Goal: Transaction & Acquisition: Purchase product/service

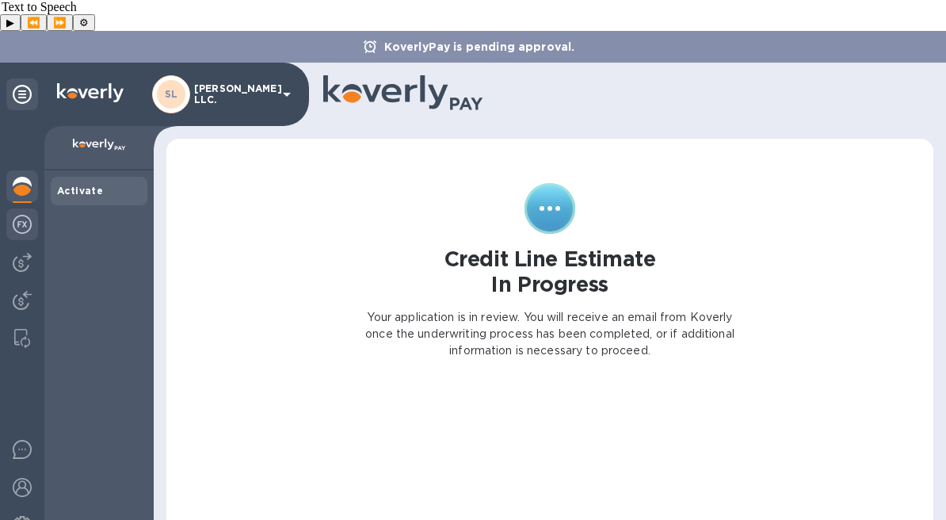
click at [10, 208] on div at bounding box center [22, 225] width 32 height 35
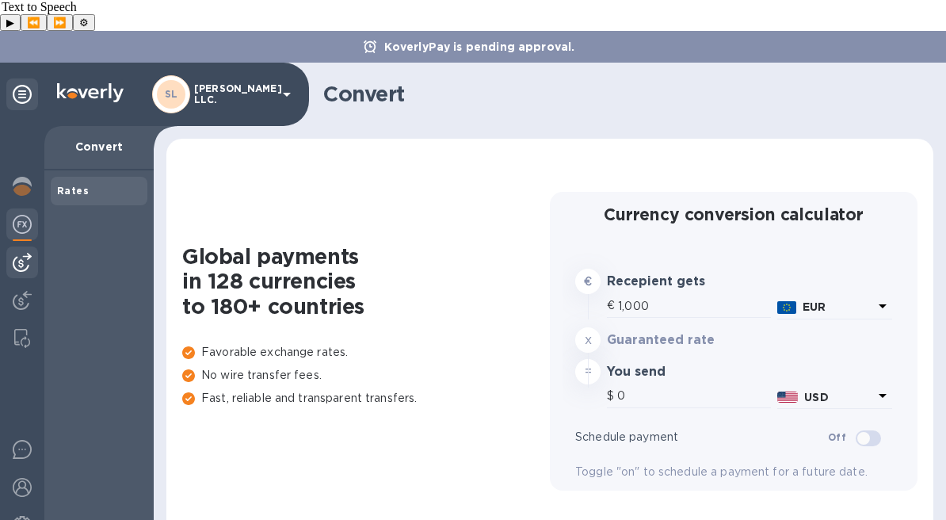
click at [34, 246] on div at bounding box center [22, 262] width 32 height 32
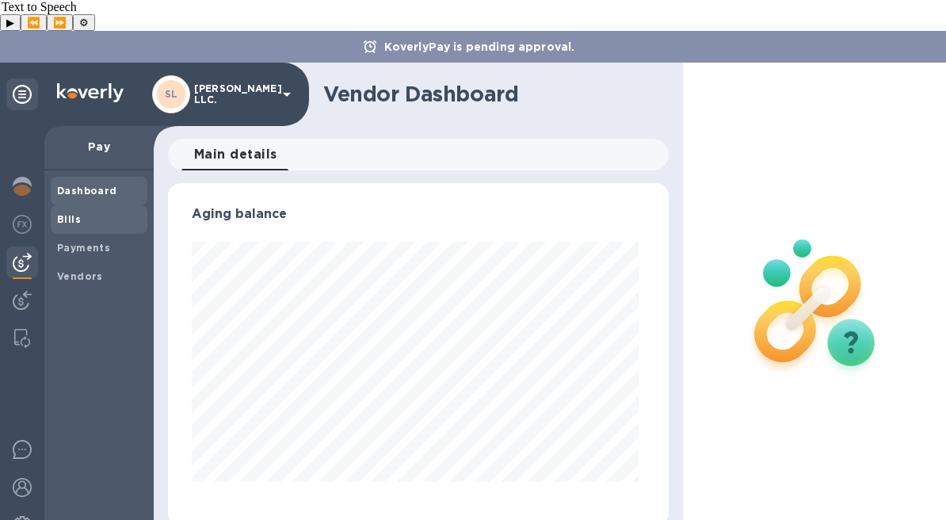
scroll to position [342, 494]
click at [65, 211] on span "Bills" at bounding box center [69, 219] width 24 height 16
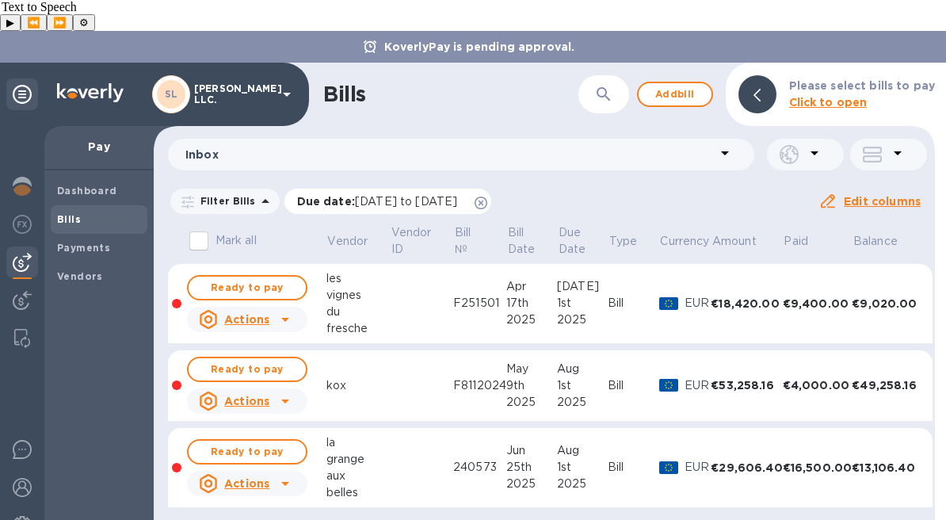
click at [487, 196] on icon at bounding box center [480, 202] width 13 height 13
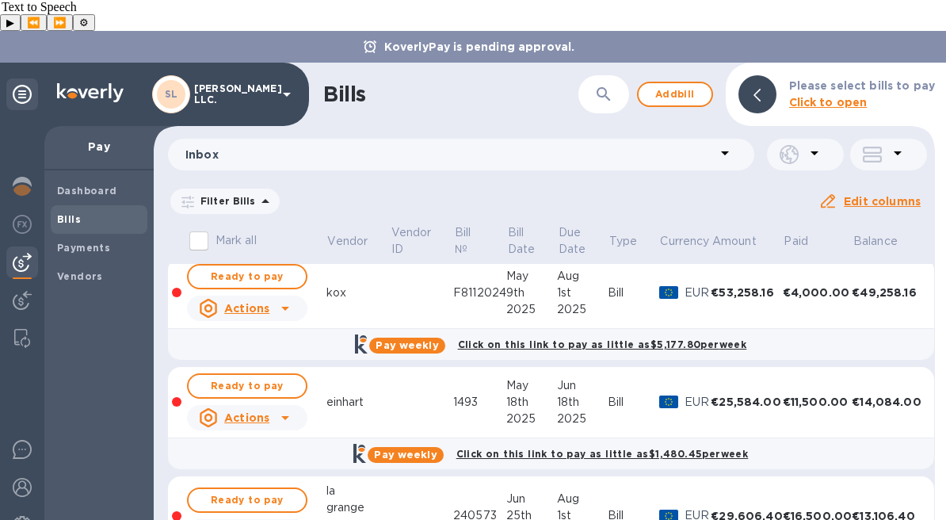
scroll to position [126, 0]
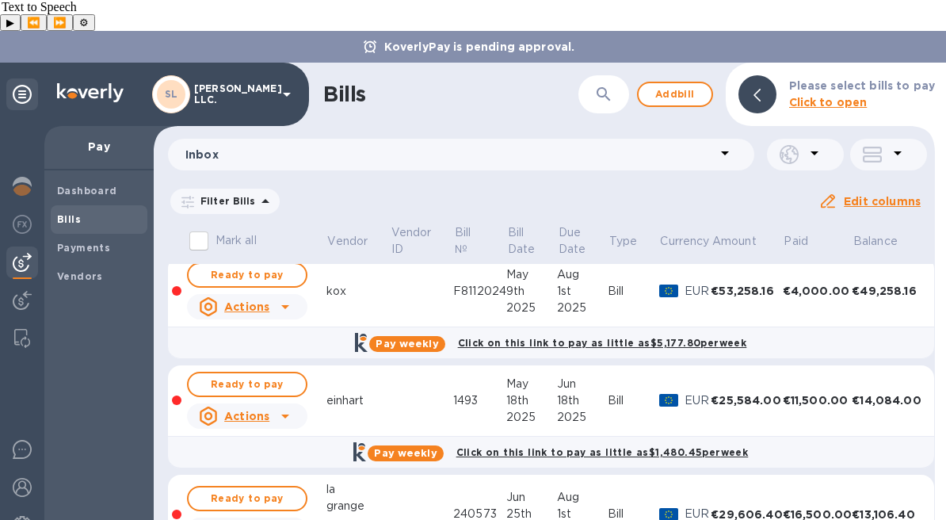
click at [576, 299] on div "2025" at bounding box center [582, 307] width 51 height 17
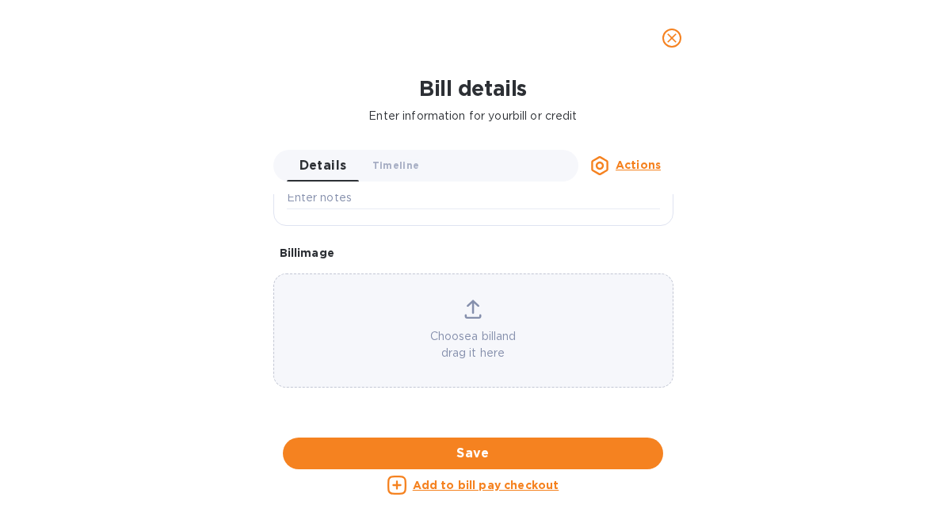
scroll to position [458, 0]
click at [404, 166] on span "Timeline 0" at bounding box center [396, 165] width 48 height 17
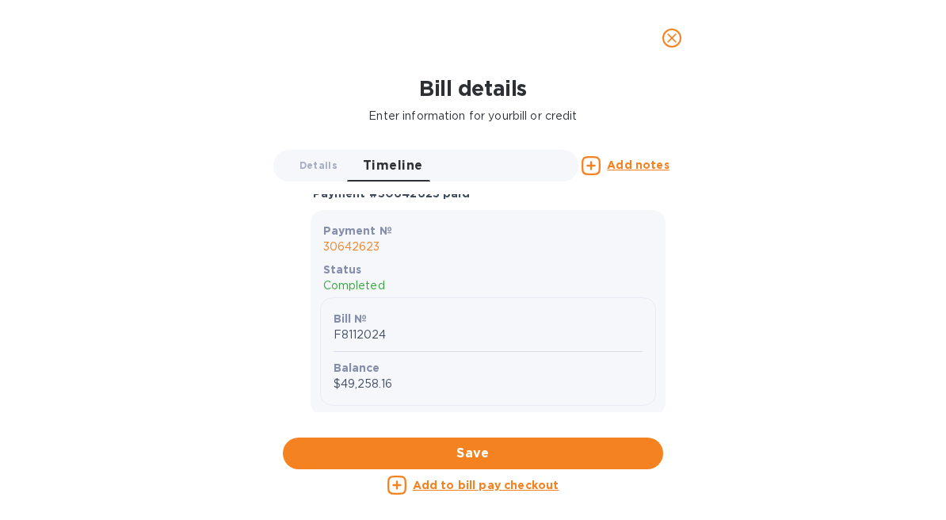
scroll to position [3639, 0]
click at [665, 32] on icon "close" at bounding box center [672, 38] width 16 height 16
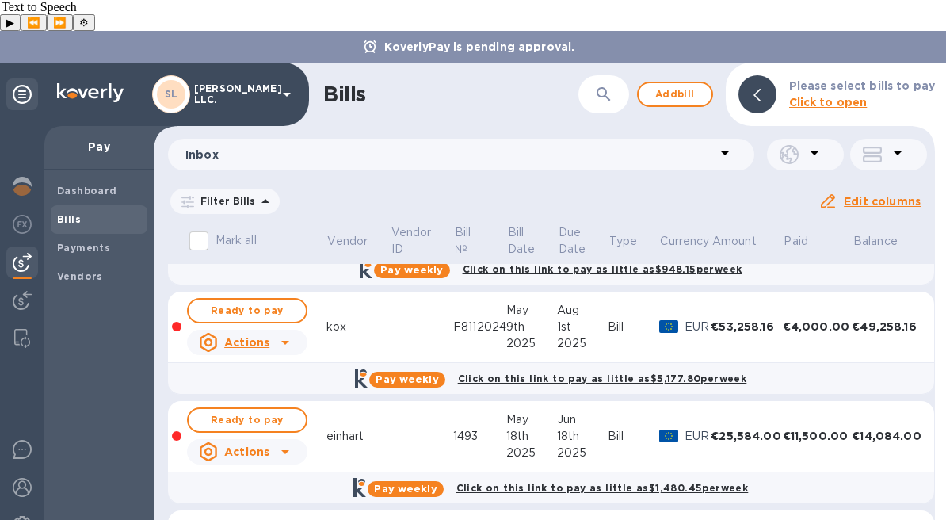
scroll to position [99, 0]
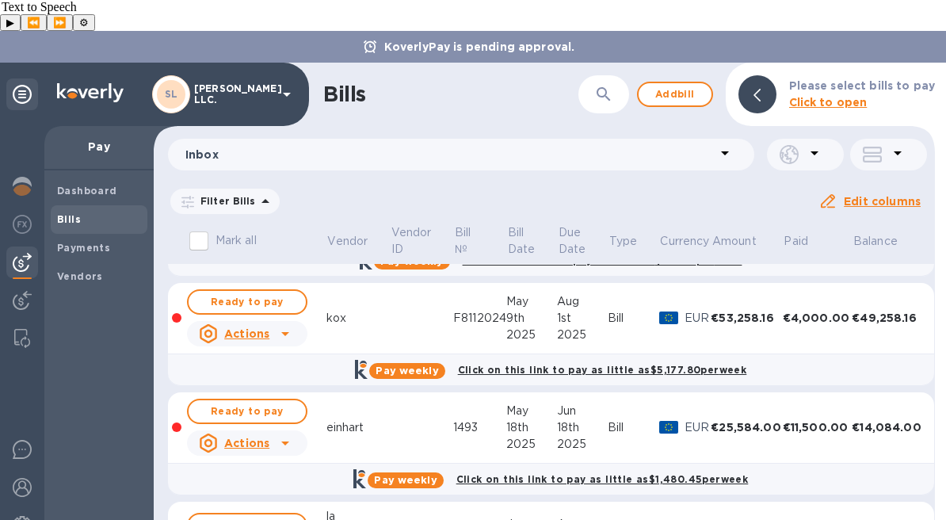
click at [467, 297] on td "F8112024" at bounding box center [479, 318] width 53 height 71
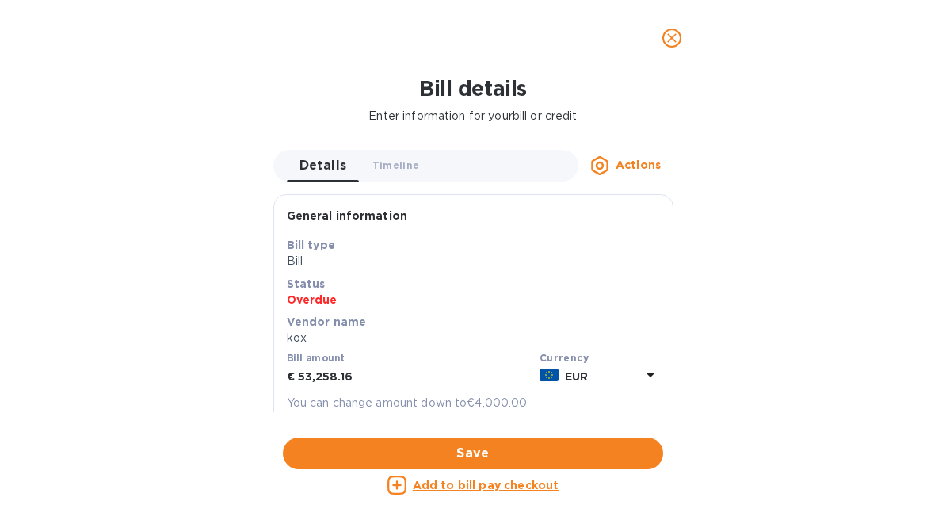
click at [672, 36] on icon "close" at bounding box center [672, 38] width 10 height 10
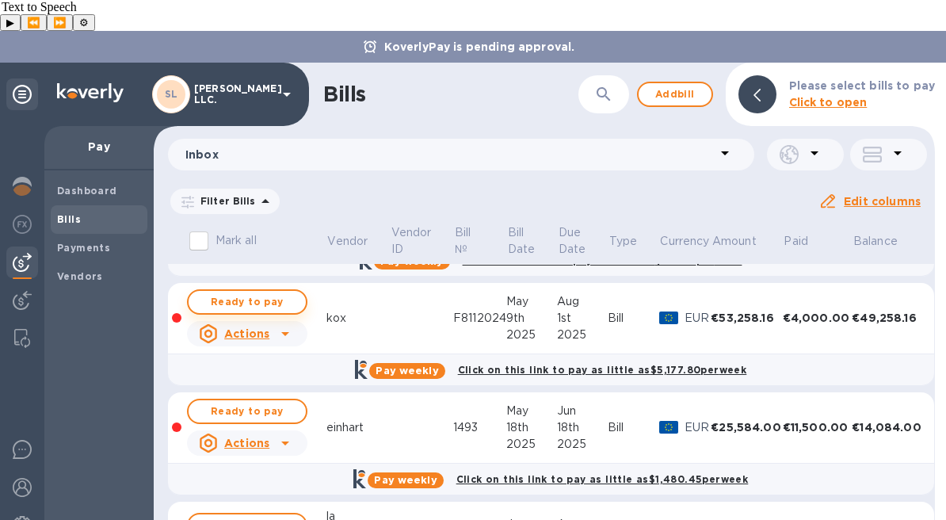
click at [245, 292] on span "Ready to pay" at bounding box center [247, 301] width 92 height 19
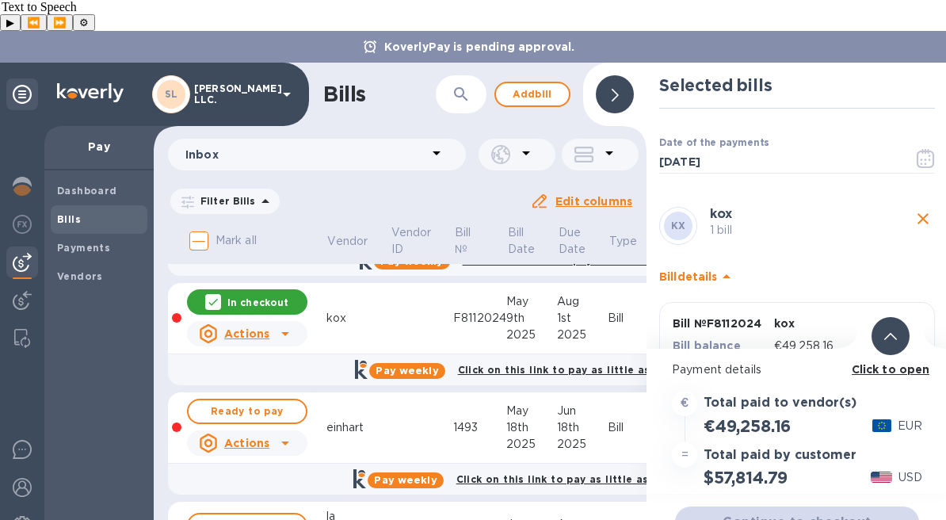
scroll to position [84, 0]
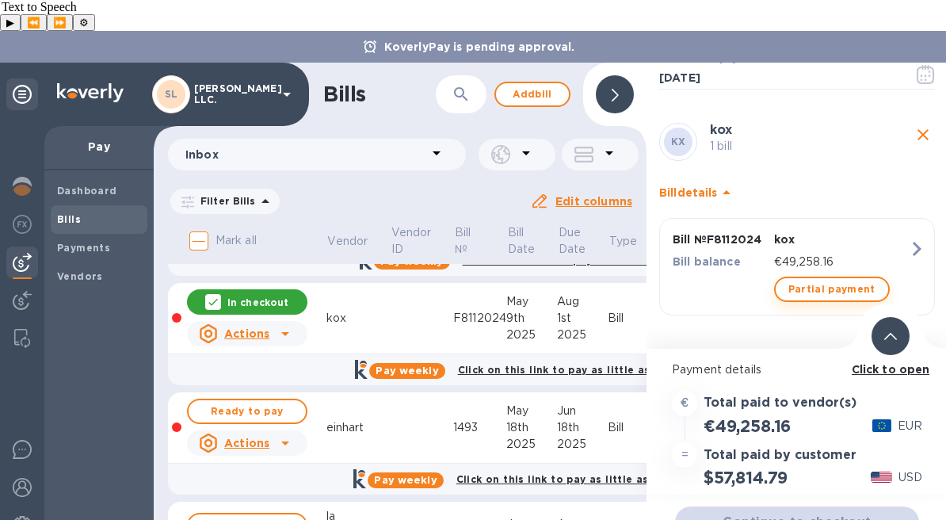
click at [832, 280] on span "Partial payment" at bounding box center [831, 289] width 87 height 19
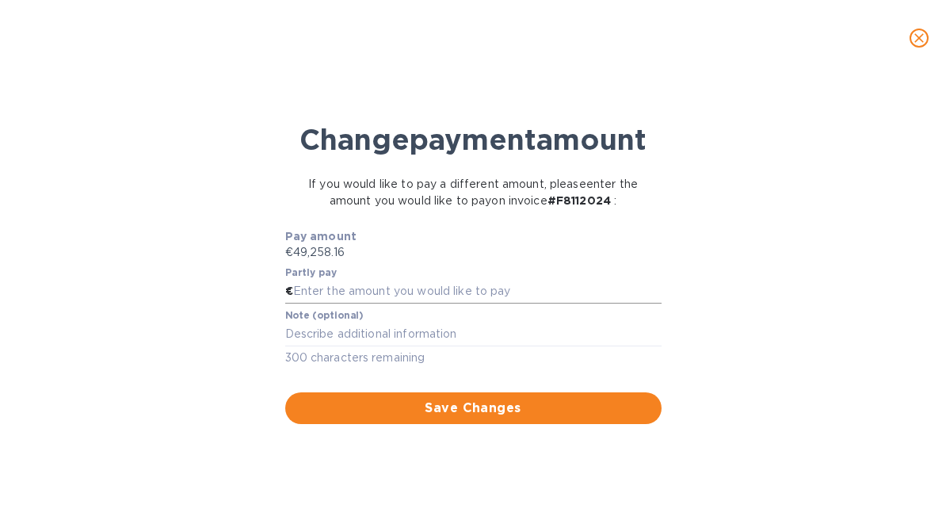
click at [530, 303] on input "text" at bounding box center [477, 292] width 368 height 24
type input "1,000"
click at [511, 417] on span "Save Changes" at bounding box center [473, 407] width 351 height 19
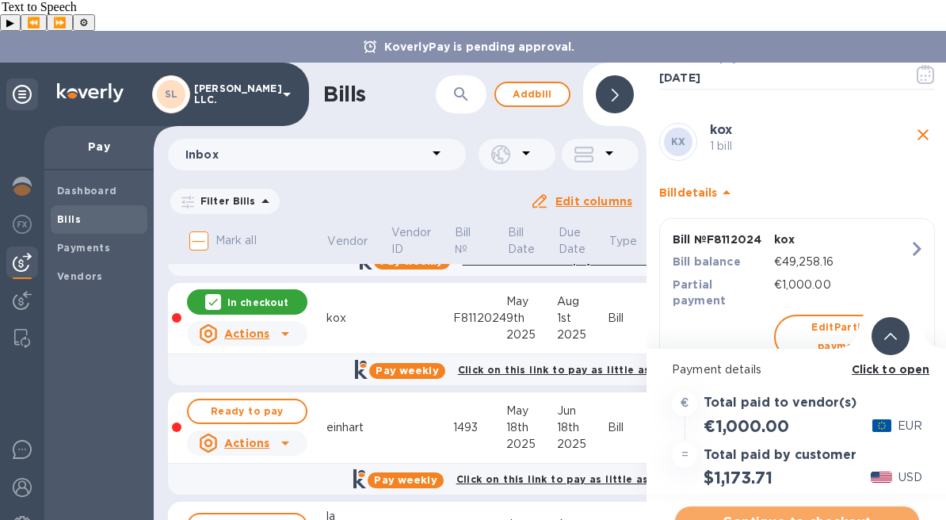
click at [804, 512] on span "Continue to checkout" at bounding box center [796, 521] width 219 height 19
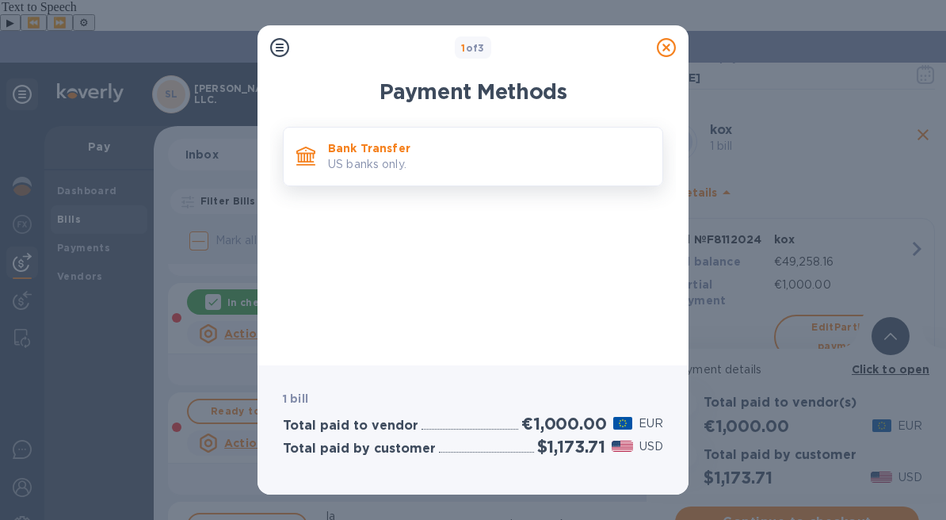
click at [482, 159] on p "US banks only." at bounding box center [489, 164] width 322 height 17
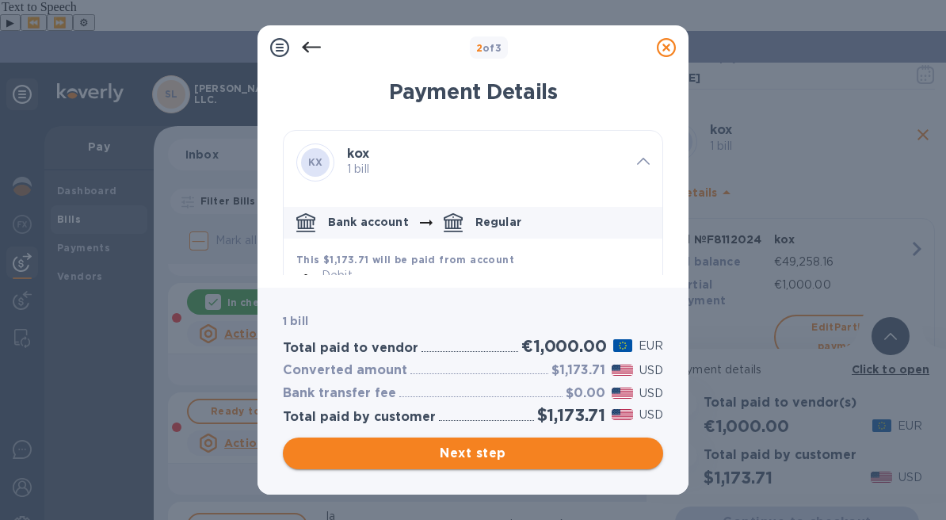
click at [585, 444] on span "Next step" at bounding box center [472, 453] width 355 height 19
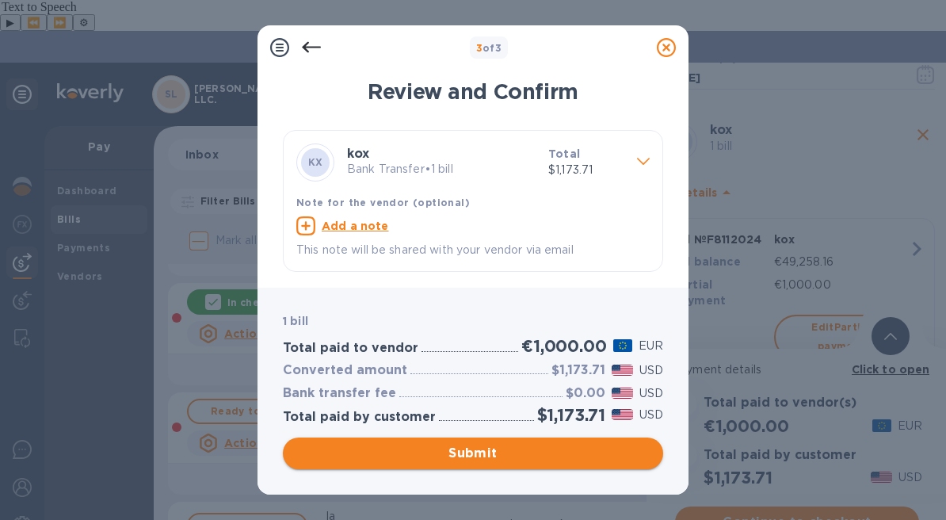
click at [583, 454] on span "Submit" at bounding box center [472, 453] width 355 height 19
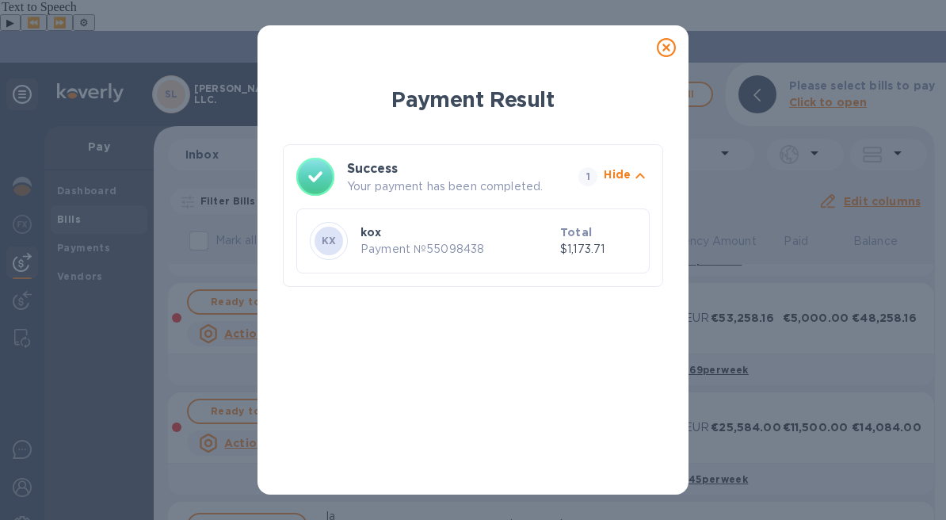
scroll to position [0, 0]
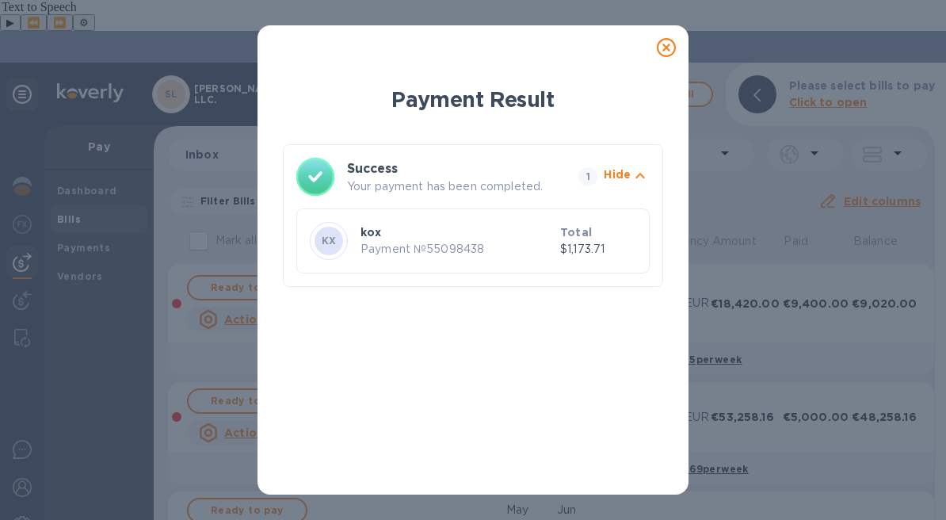
click at [673, 43] on icon at bounding box center [666, 47] width 19 height 19
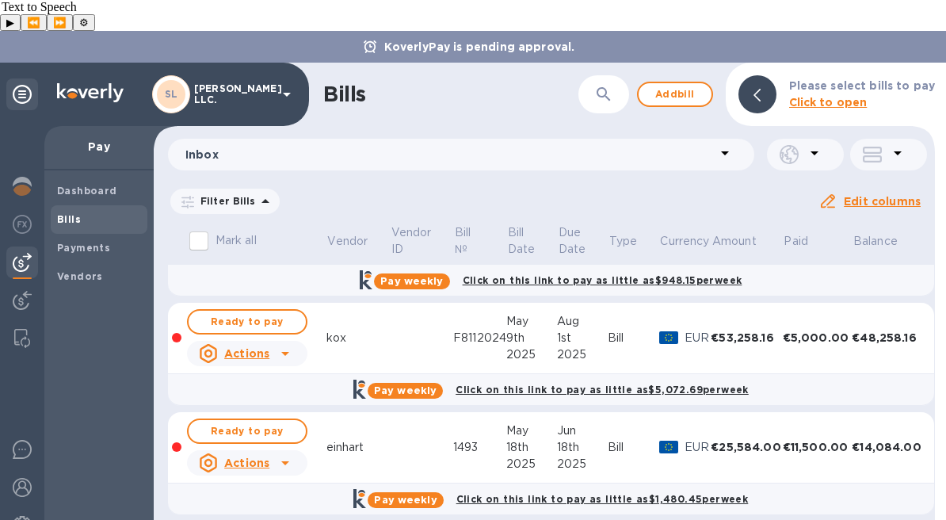
scroll to position [181, 0]
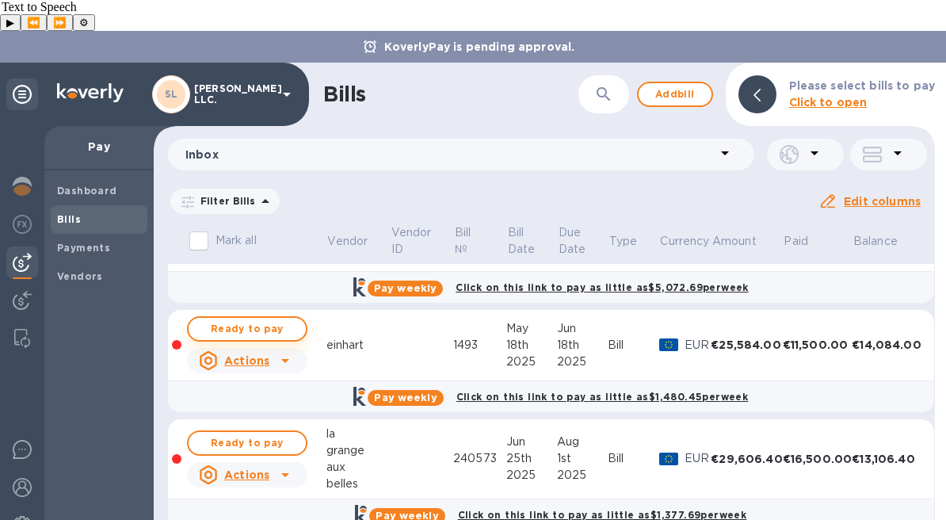
click at [264, 319] on span "Ready to pay" at bounding box center [247, 328] width 92 height 19
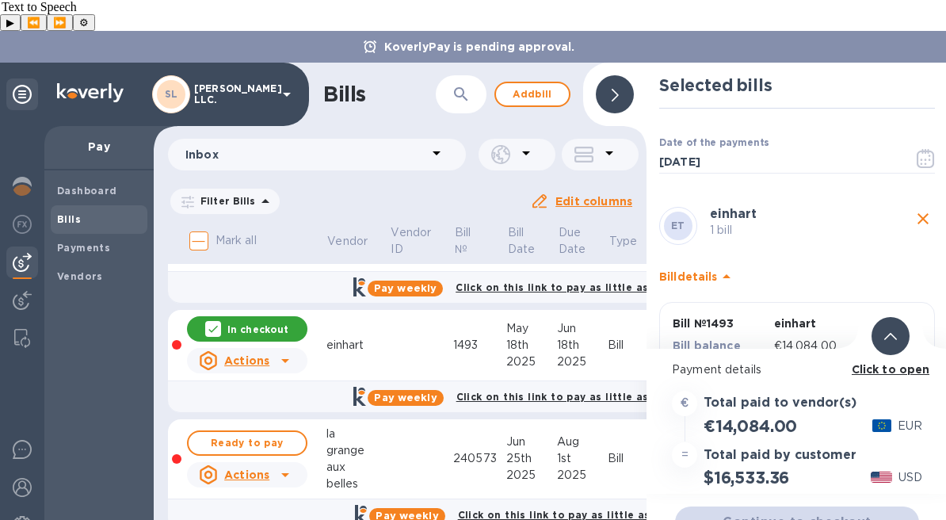
scroll to position [84, 0]
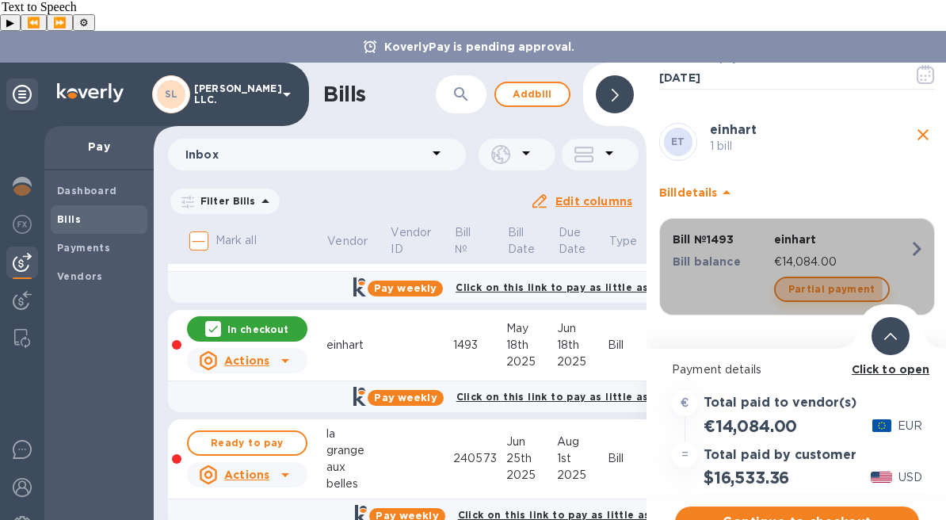
click at [815, 280] on span "Partial payment" at bounding box center [831, 289] width 87 height 19
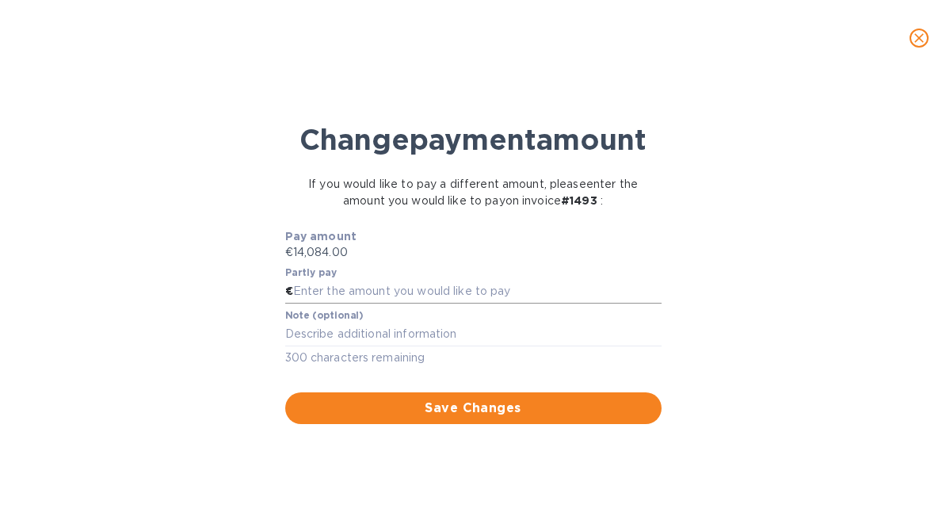
click at [478, 303] on input "text" at bounding box center [477, 292] width 368 height 24
type input "2,000"
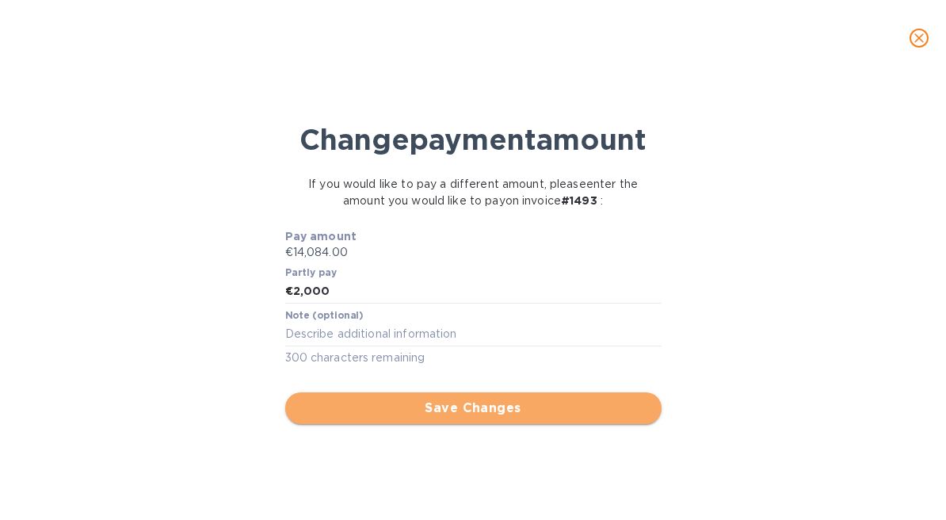
click at [432, 417] on span "Save Changes" at bounding box center [473, 407] width 351 height 19
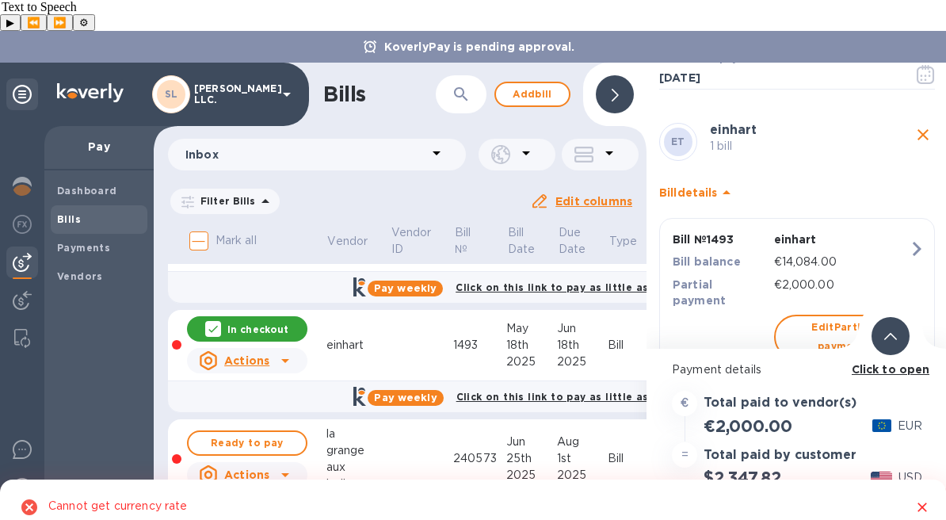
click at [924, 499] on icon "Close" at bounding box center [922, 507] width 16 height 16
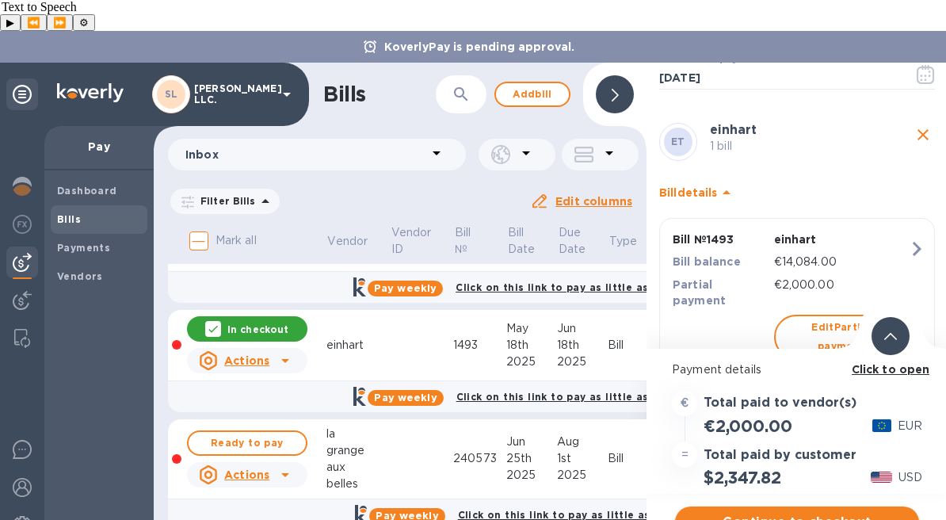
click at [836, 512] on span "Continue to checkout" at bounding box center [796, 521] width 219 height 19
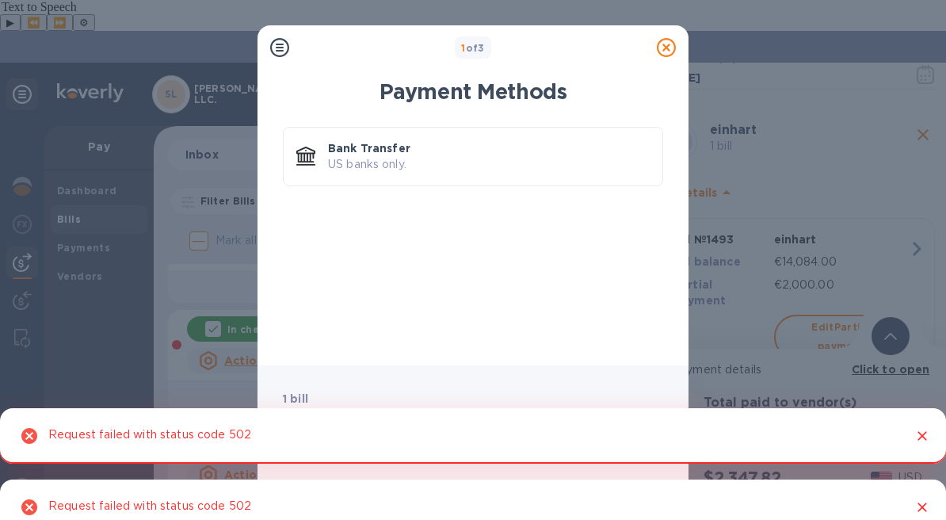
click at [667, 45] on icon at bounding box center [666, 47] width 19 height 19
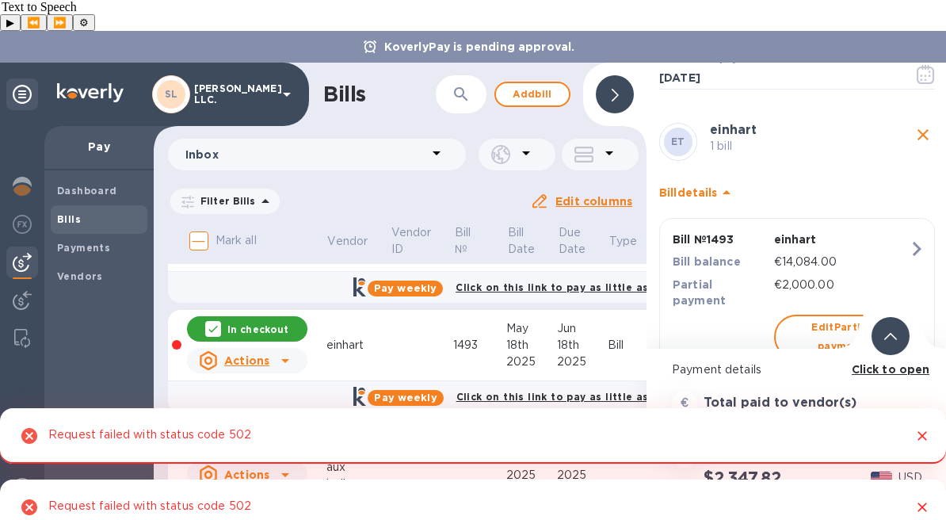
click at [917, 428] on icon "Close" at bounding box center [922, 436] width 16 height 16
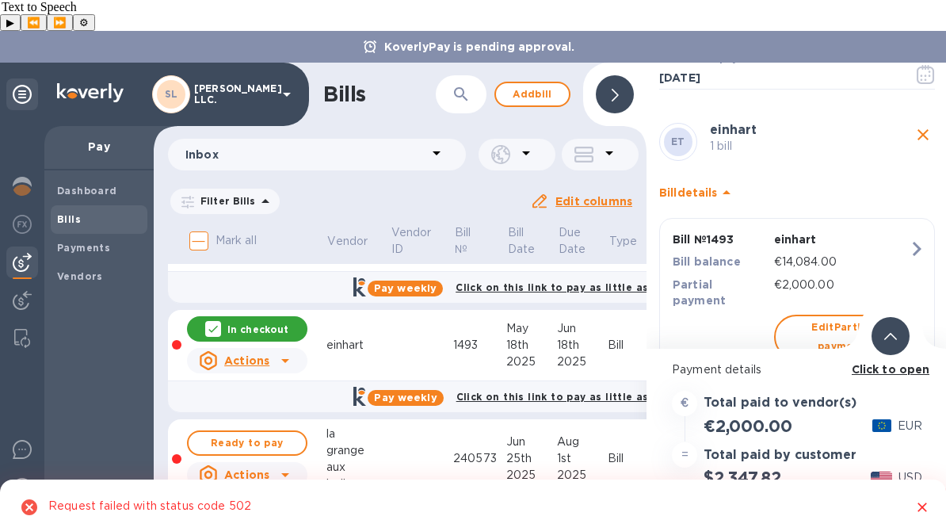
click at [927, 499] on icon "Close" at bounding box center [922, 507] width 16 height 16
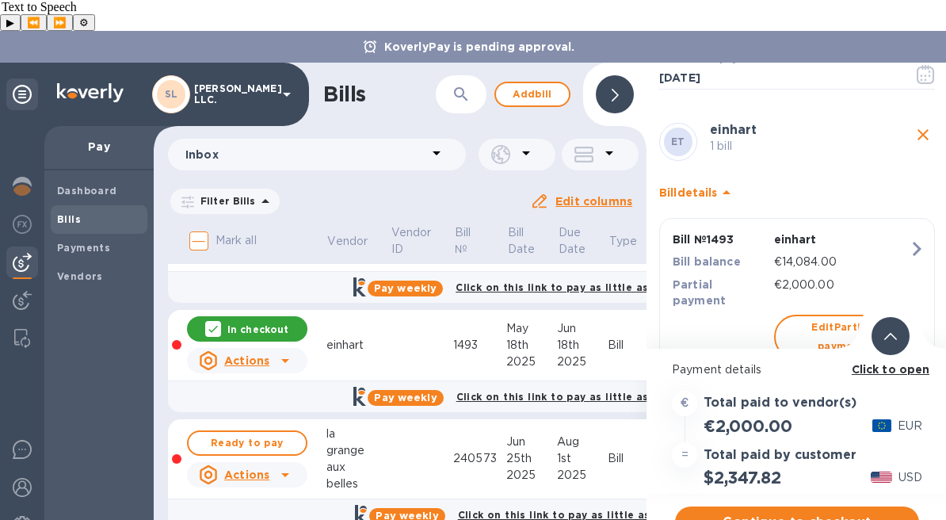
click at [915, 120] on div "ET einhart 1 bill" at bounding box center [797, 142] width 282 height 44
click at [917, 129] on icon "close" at bounding box center [922, 134] width 11 height 11
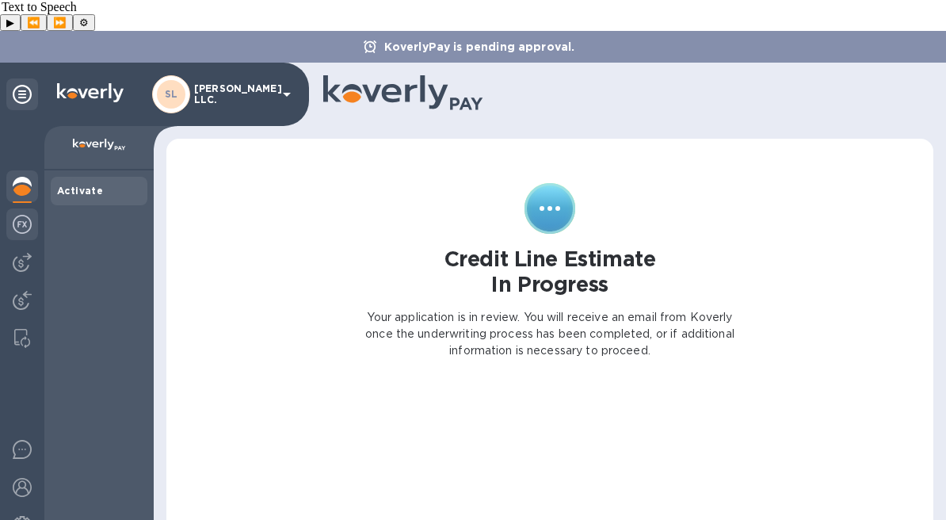
click at [27, 215] on img at bounding box center [22, 224] width 19 height 19
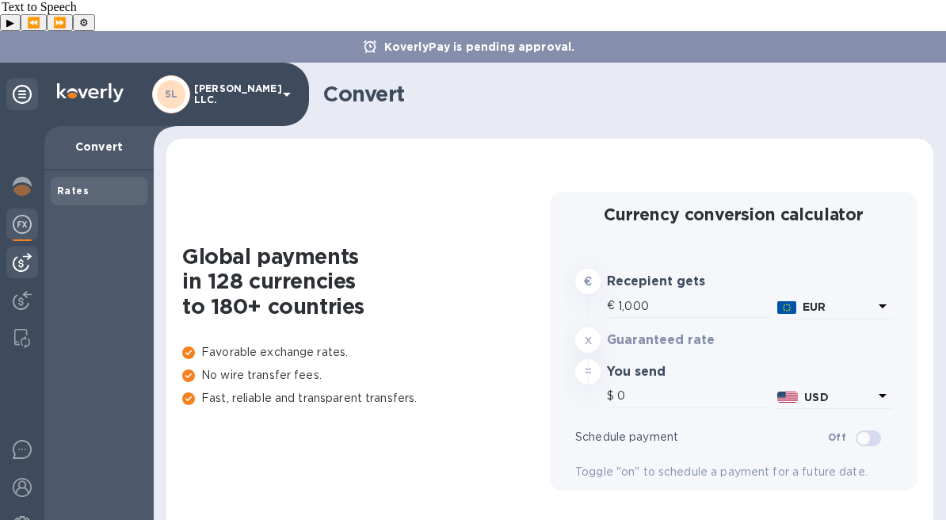
click at [25, 253] on img at bounding box center [22, 262] width 19 height 19
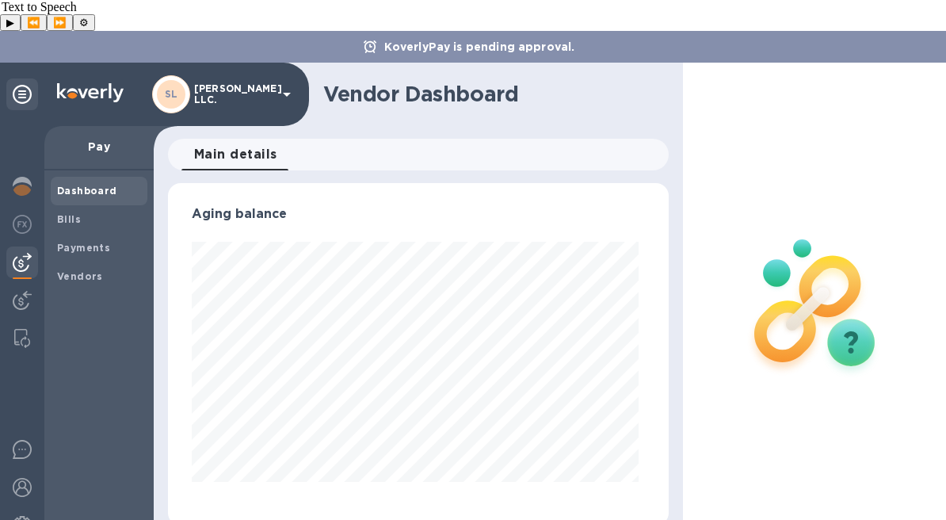
scroll to position [342, 494]
click at [112, 211] on span "Bills" at bounding box center [99, 219] width 84 height 16
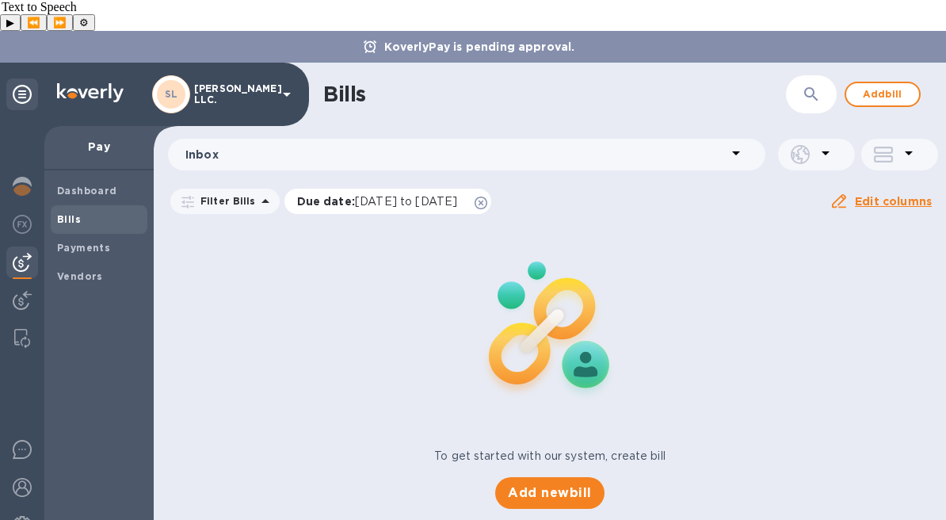
click at [487, 196] on icon at bounding box center [480, 202] width 13 height 13
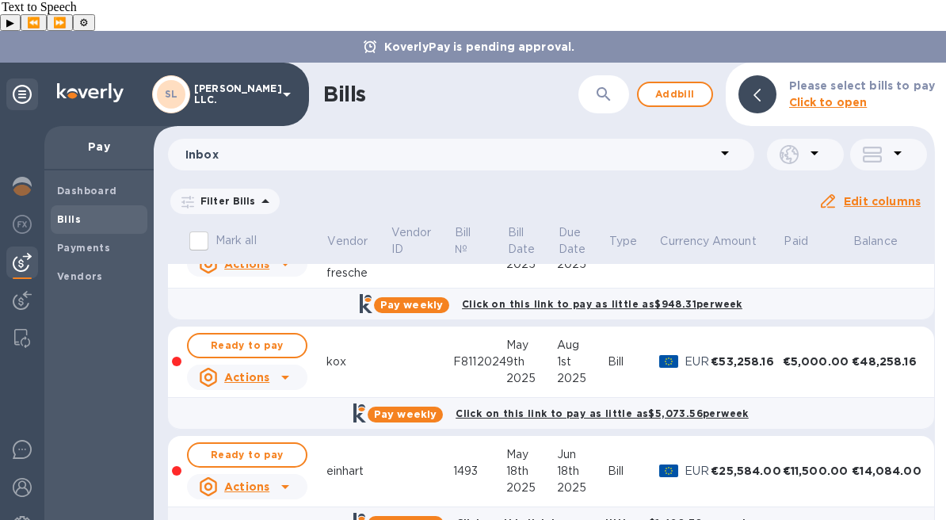
scroll to position [181, 0]
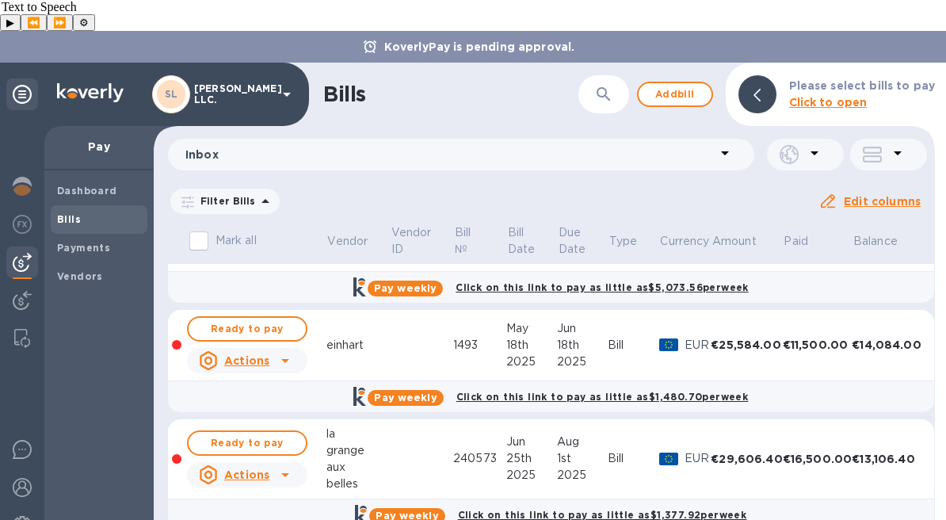
click at [430, 311] on td at bounding box center [421, 345] width 63 height 71
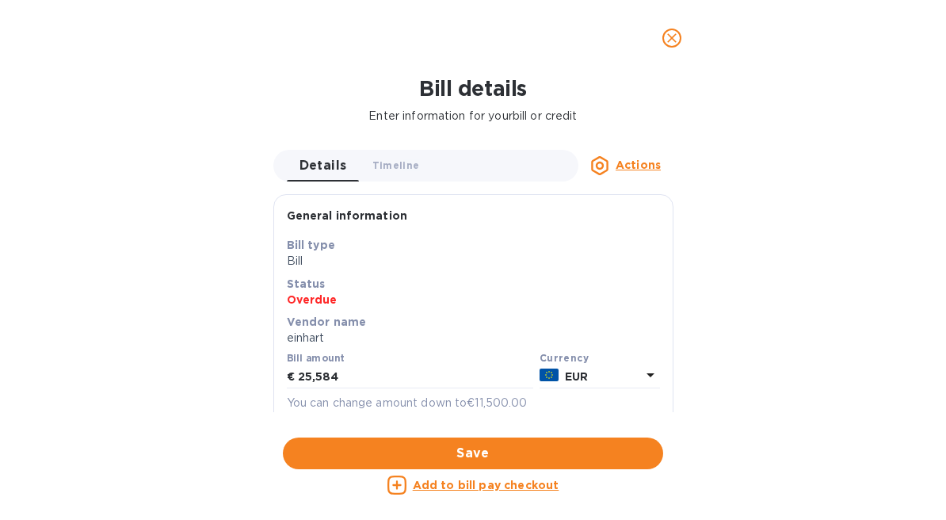
click at [678, 40] on icon "close" at bounding box center [672, 38] width 16 height 16
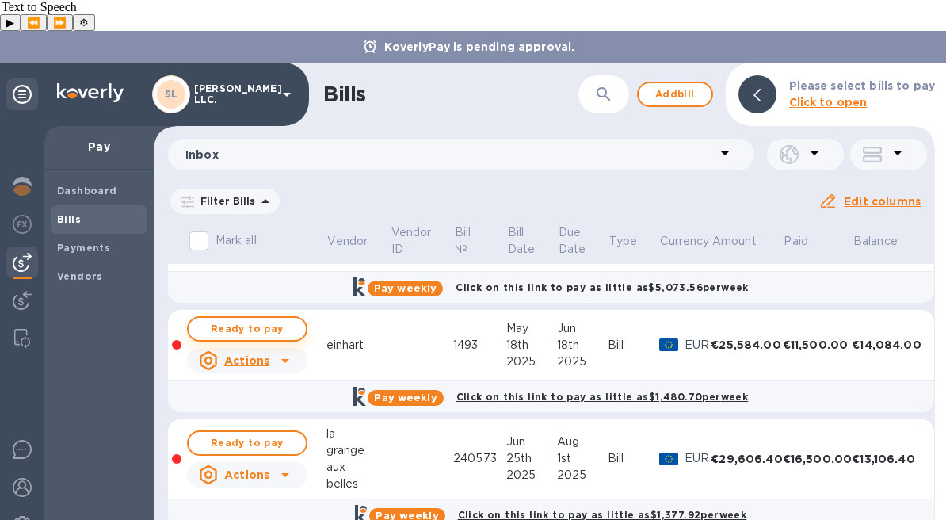
click at [274, 319] on span "Ready to pay" at bounding box center [247, 328] width 92 height 19
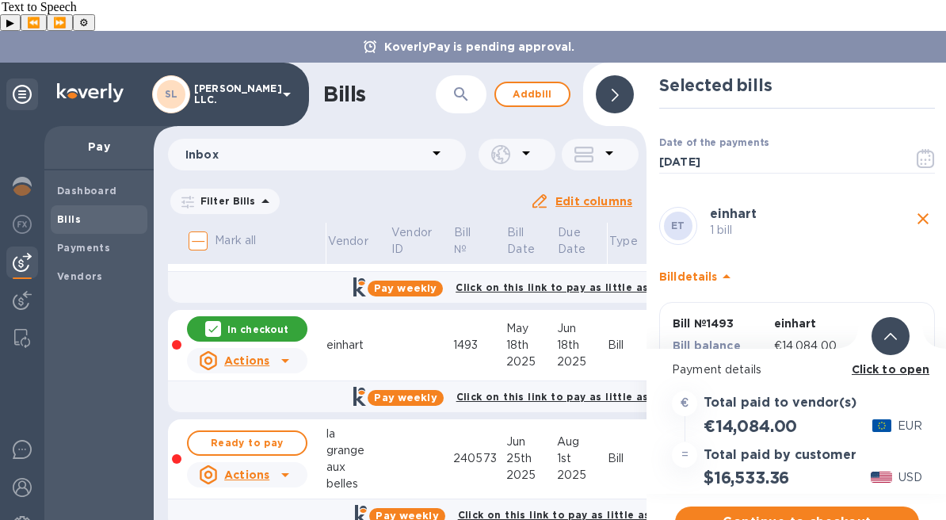
scroll to position [84, 0]
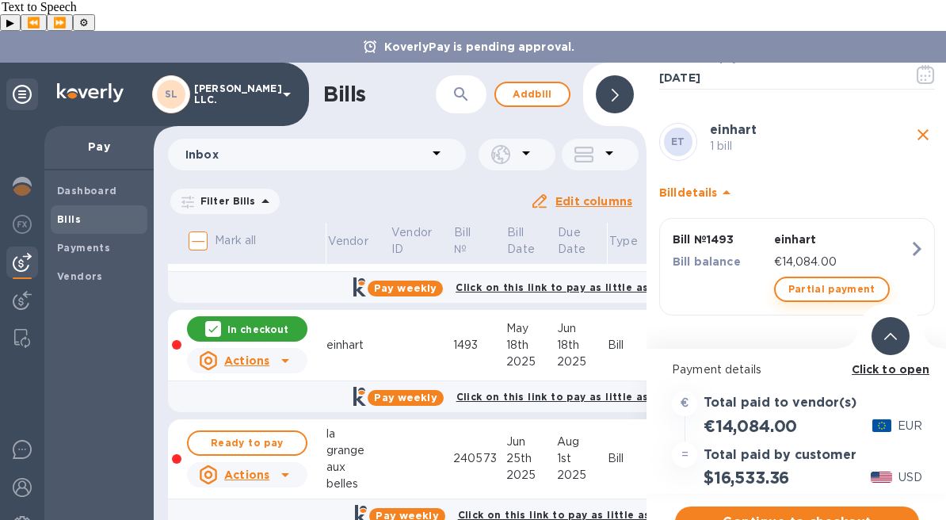
click at [823, 280] on span "Partial payment" at bounding box center [831, 289] width 87 height 19
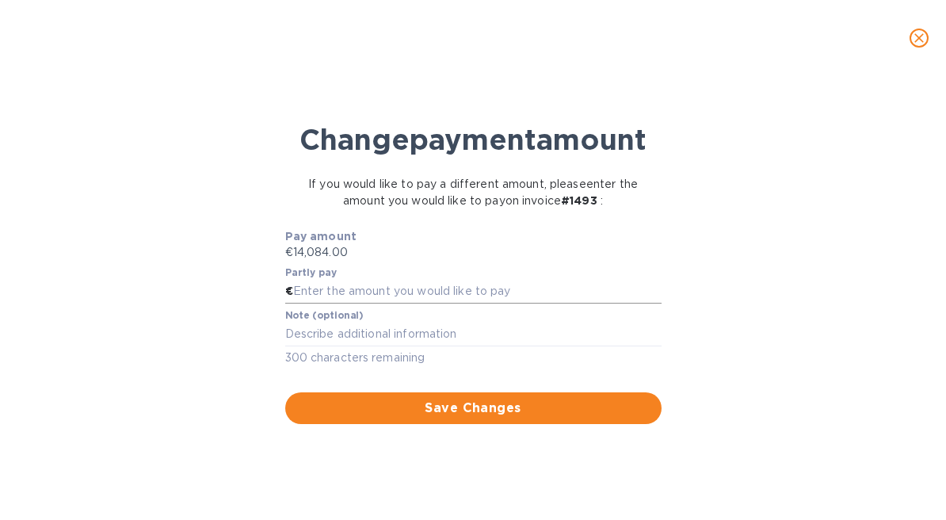
click at [486, 303] on input "text" at bounding box center [477, 292] width 368 height 24
type input "2,000"
click at [475, 417] on span "Save Changes" at bounding box center [473, 407] width 351 height 19
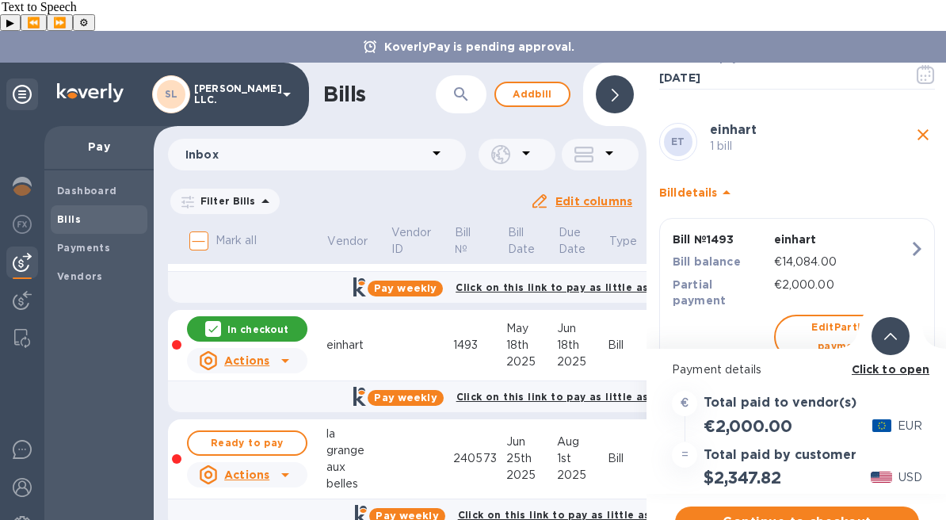
click at [899, 363] on b "Click to open" at bounding box center [890, 369] width 78 height 13
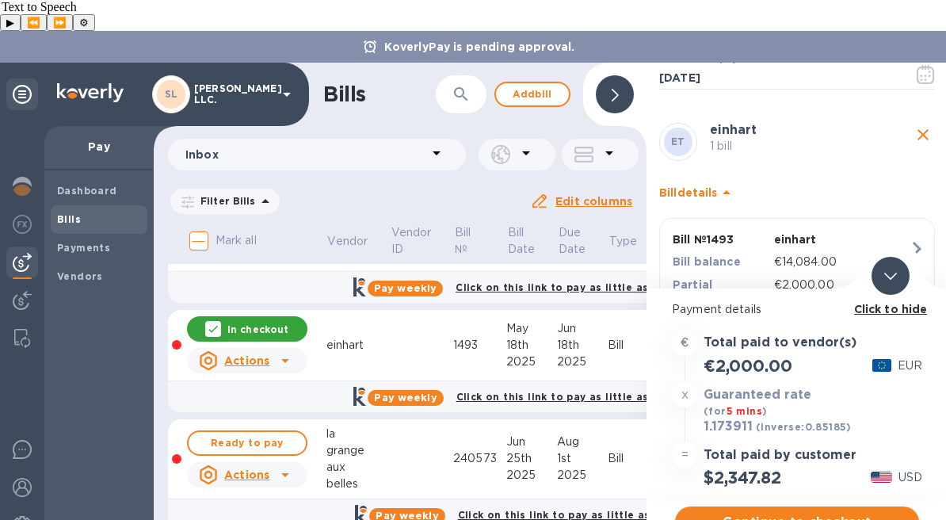
click at [822, 512] on span "Continue to checkout" at bounding box center [796, 521] width 219 height 19
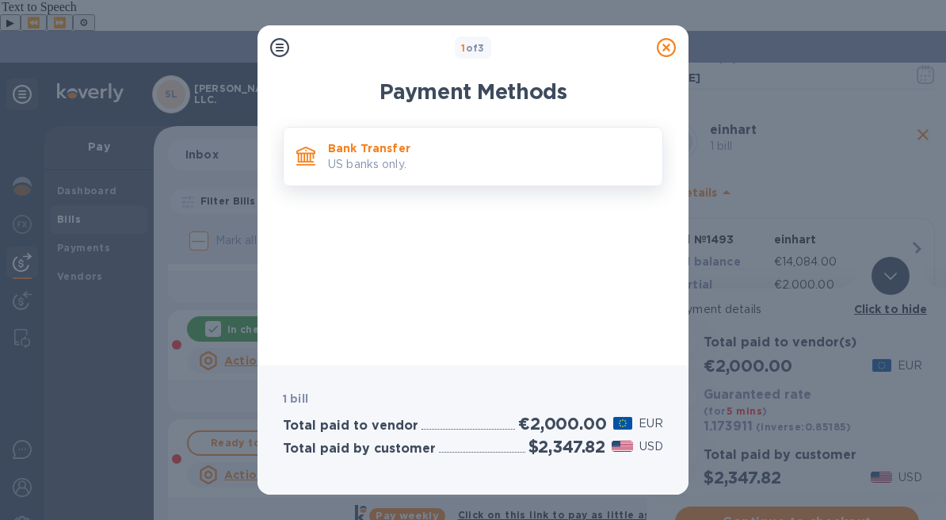
click at [531, 166] on p "US banks only." at bounding box center [489, 164] width 322 height 17
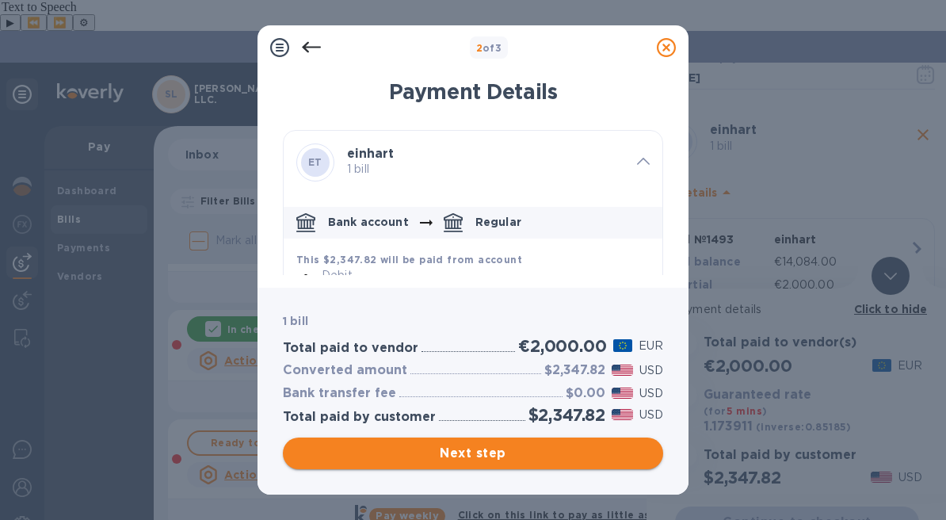
click at [530, 446] on span "Next step" at bounding box center [472, 453] width 355 height 19
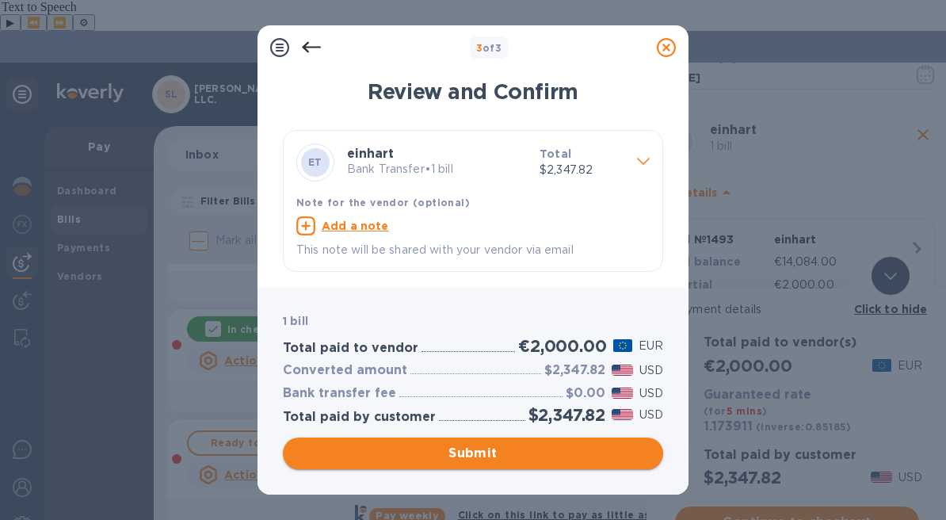
click at [527, 451] on span "Submit" at bounding box center [472, 453] width 355 height 19
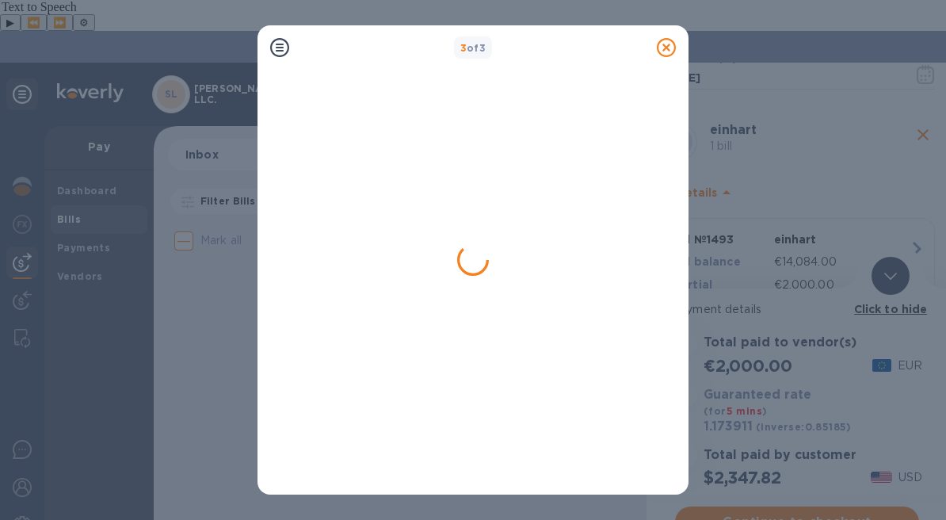
scroll to position [0, 0]
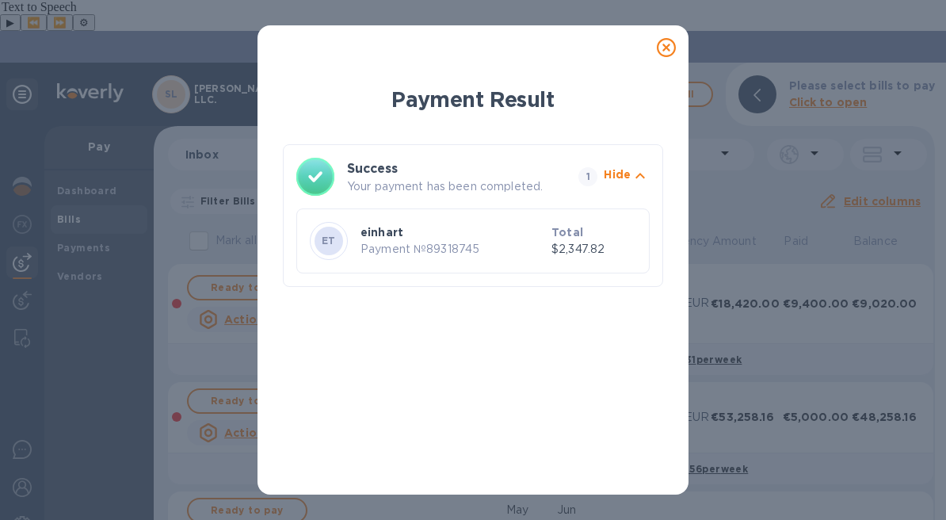
click at [672, 59] on div at bounding box center [666, 48] width 32 height 32
click at [664, 44] on icon at bounding box center [666, 47] width 19 height 19
